Goal: Complete application form

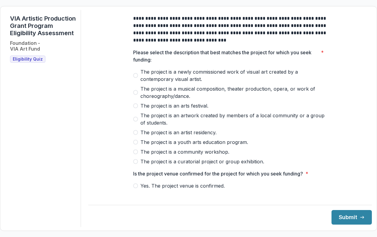
click at [165, 83] on span "The project is a newly commissioned work of visual art created by a contemporar…" at bounding box center [234, 75] width 187 height 15
click at [160, 189] on span "Yes. The project venue is confirmed." at bounding box center [183, 185] width 84 height 7
click at [344, 210] on footer "Submit" at bounding box center [230, 215] width 284 height 20
click at [340, 216] on button "Submit" at bounding box center [352, 217] width 40 height 15
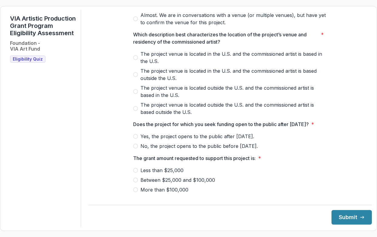
scroll to position [202, 0]
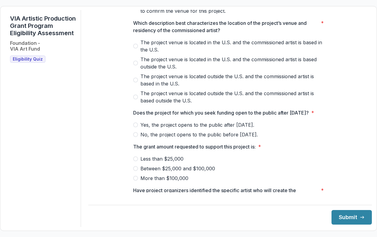
click at [134, 49] on span at bounding box center [135, 46] width 5 height 5
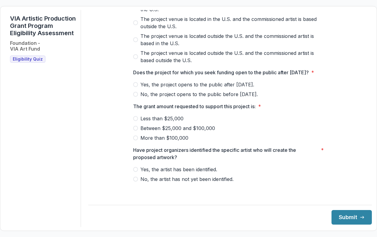
scroll to position [248, 0]
click at [137, 88] on label "Yes, the project opens to the public after May 1, 2026." at bounding box center [230, 84] width 194 height 7
click at [134, 141] on span at bounding box center [135, 138] width 5 height 5
click at [134, 172] on span at bounding box center [135, 169] width 5 height 5
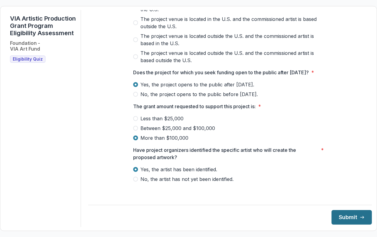
click at [351, 217] on button "Submit" at bounding box center [352, 217] width 40 height 15
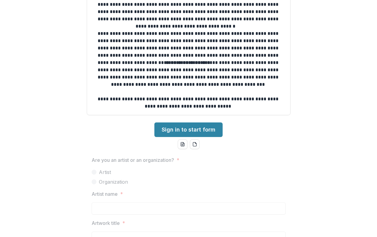
scroll to position [157, 0]
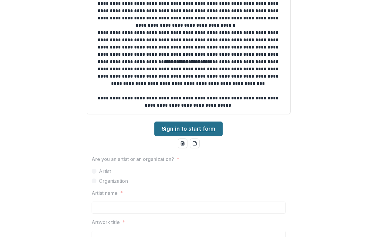
click at [192, 129] on link "Sign in to start form" at bounding box center [188, 129] width 68 height 15
